Goal: Transaction & Acquisition: Purchase product/service

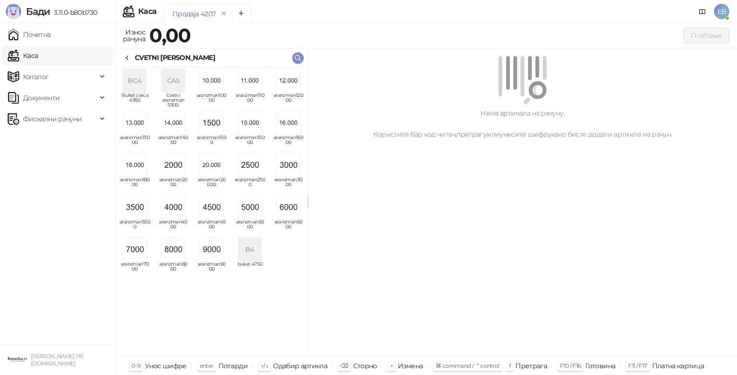
click at [284, 169] on img "grid" at bounding box center [288, 165] width 23 height 23
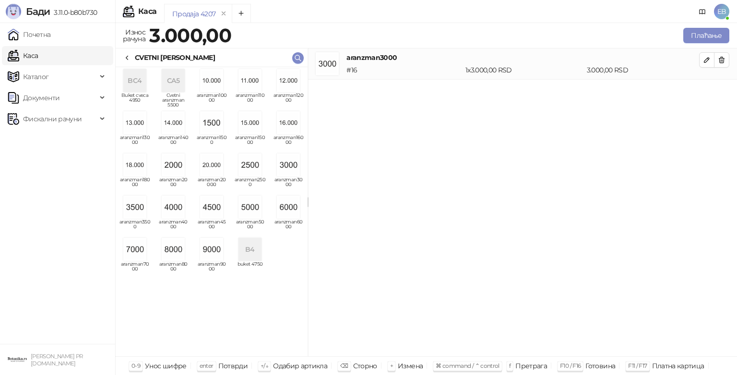
click at [132, 52] on div "CVETNI [PERSON_NAME]" at bounding box center [169, 57] width 92 height 11
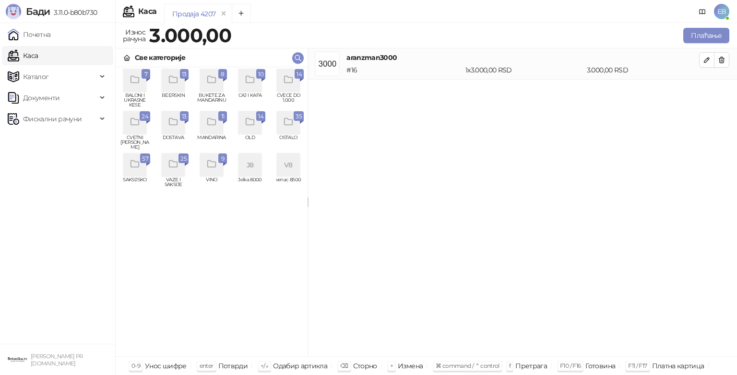
click at [294, 77] on div "grid" at bounding box center [288, 80] width 23 height 23
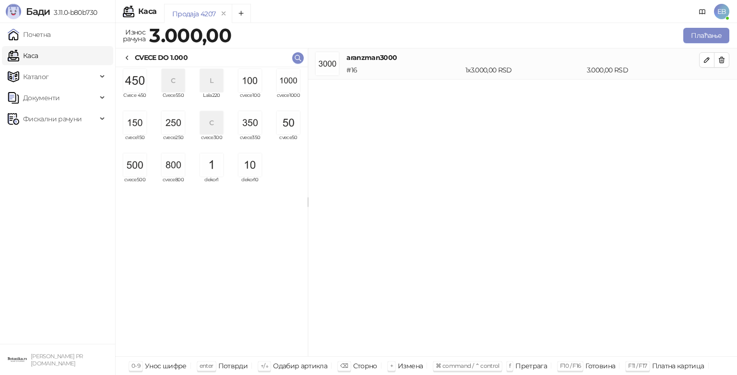
click at [136, 163] on img "grid" at bounding box center [134, 165] width 23 height 23
click at [179, 122] on img "grid" at bounding box center [173, 122] width 23 height 23
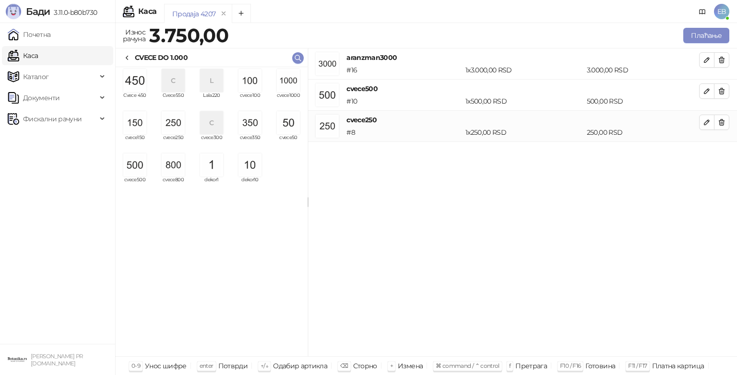
click at [137, 54] on div "CVECE DO 1.000" at bounding box center [161, 57] width 53 height 11
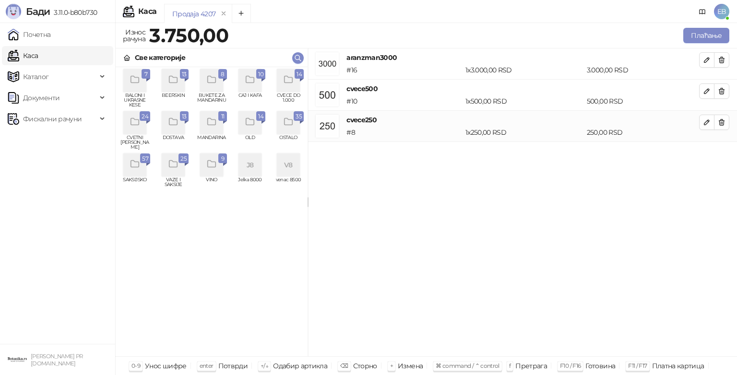
click at [293, 125] on icon "grid" at bounding box center [288, 122] width 11 height 11
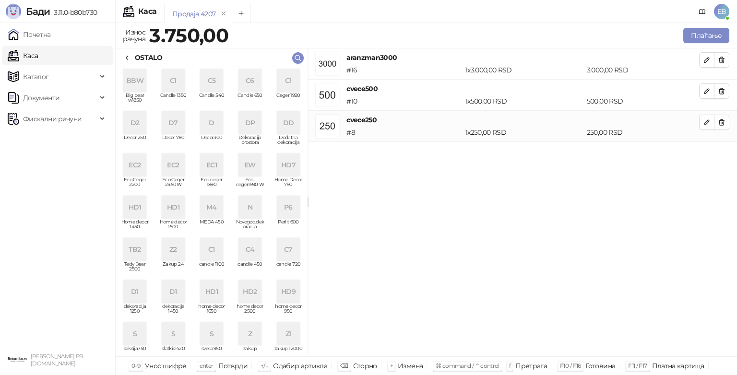
scroll to position [6, 0]
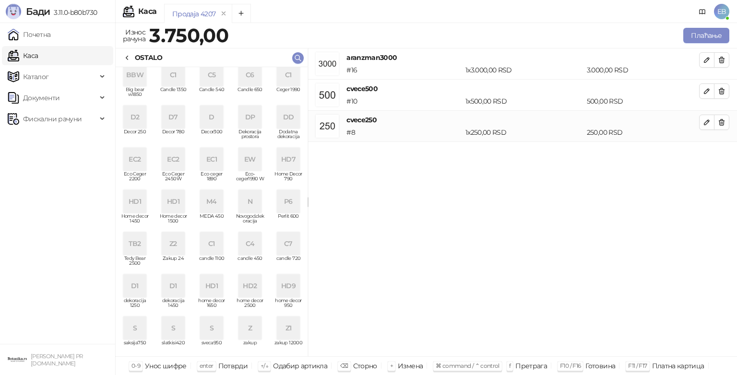
click at [245, 82] on div "C6" at bounding box center [249, 74] width 23 height 23
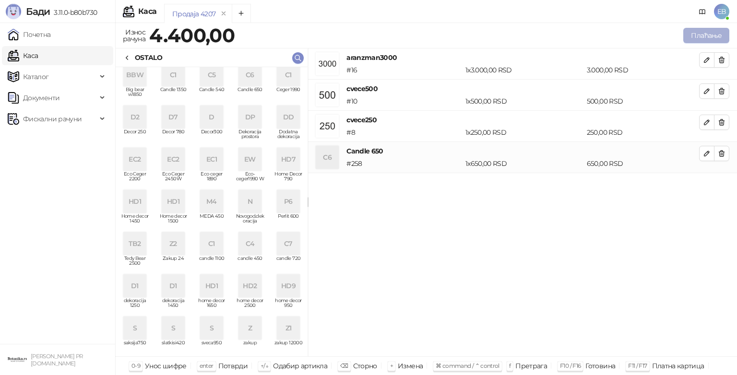
click at [701, 38] on button "Плаћање" at bounding box center [706, 35] width 46 height 15
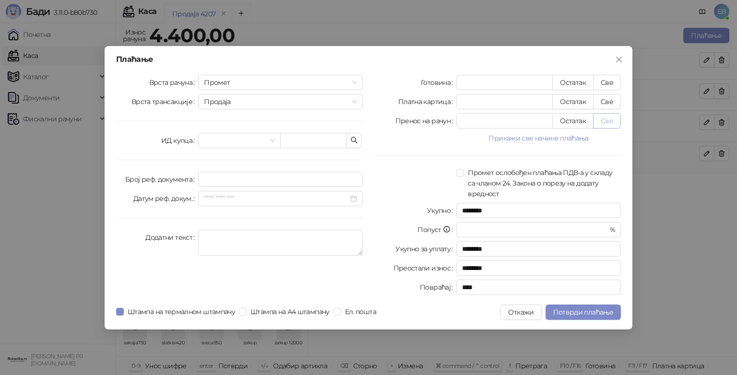
click at [604, 120] on button "Све" at bounding box center [607, 120] width 28 height 15
type input "****"
click at [590, 311] on span "Потврди плаћање" at bounding box center [583, 312] width 60 height 9
